Goal: Find specific page/section: Find specific page/section

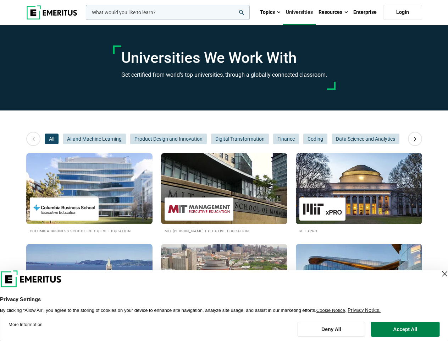
click at [168, 12] on input "woocommerce-product-search-field-0" at bounding box center [168, 12] width 164 height 15
click at [333, 12] on link "Resources" at bounding box center [333, 12] width 35 height 25
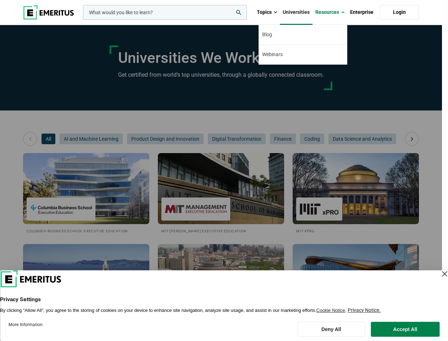
click at [82, 20] on div "leadership marketing project management data science product management" at bounding box center [164, 12] width 165 height 15
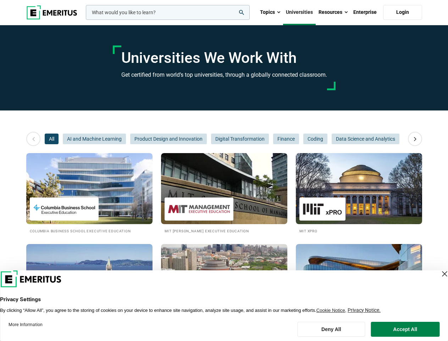
click at [415, 139] on icon at bounding box center [415, 138] width 12 height 13
click at [51, 139] on span "All" at bounding box center [52, 138] width 14 height 11
click at [94, 139] on div "All AI and Machine Learning Product Design and Innovation Digital Transformatio…" at bounding box center [224, 138] width 359 height 11
click at [273, 139] on span "Finance" at bounding box center [286, 138] width 26 height 11
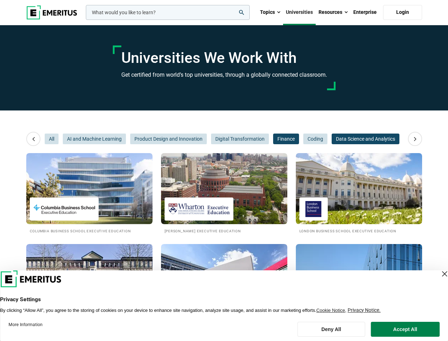
click at [332, 139] on span "Data Science and Analytics" at bounding box center [366, 138] width 68 height 11
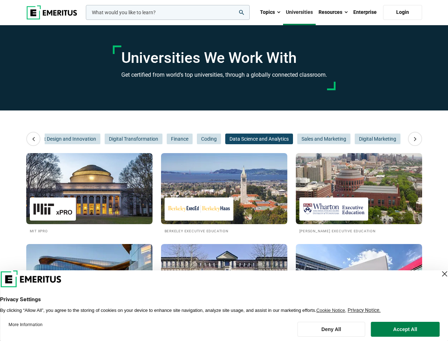
click at [286, 139] on span "Data Science and Analytics" at bounding box center [259, 138] width 68 height 11
click at [315, 139] on span "Sales and Marketing" at bounding box center [323, 138] width 53 height 11
